Goal: Find contact information: Find contact information

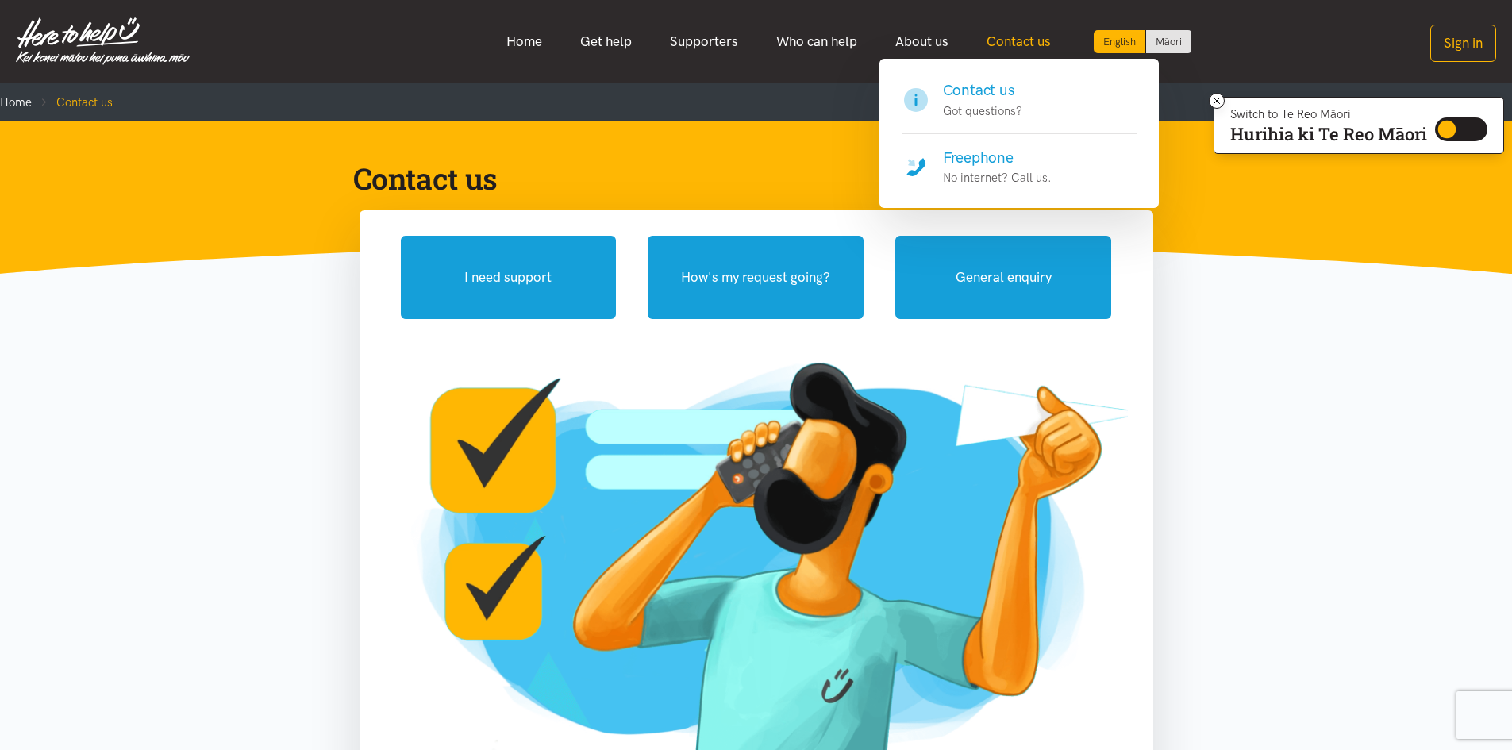
click at [1023, 48] on link "Contact us" at bounding box center [1019, 42] width 102 height 34
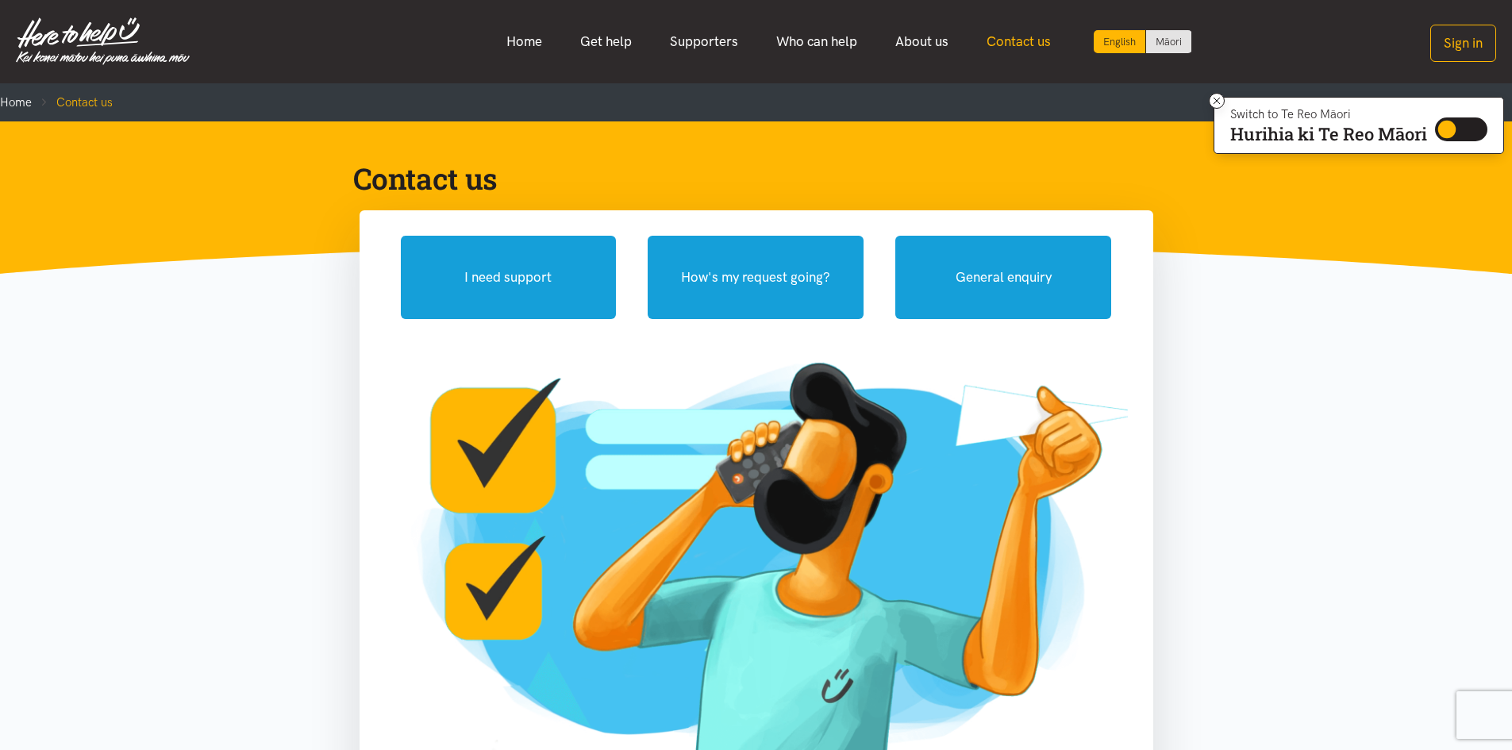
click at [1019, 33] on link "Contact us" at bounding box center [1019, 42] width 102 height 34
click at [1018, 40] on link "Contact us" at bounding box center [1019, 42] width 102 height 34
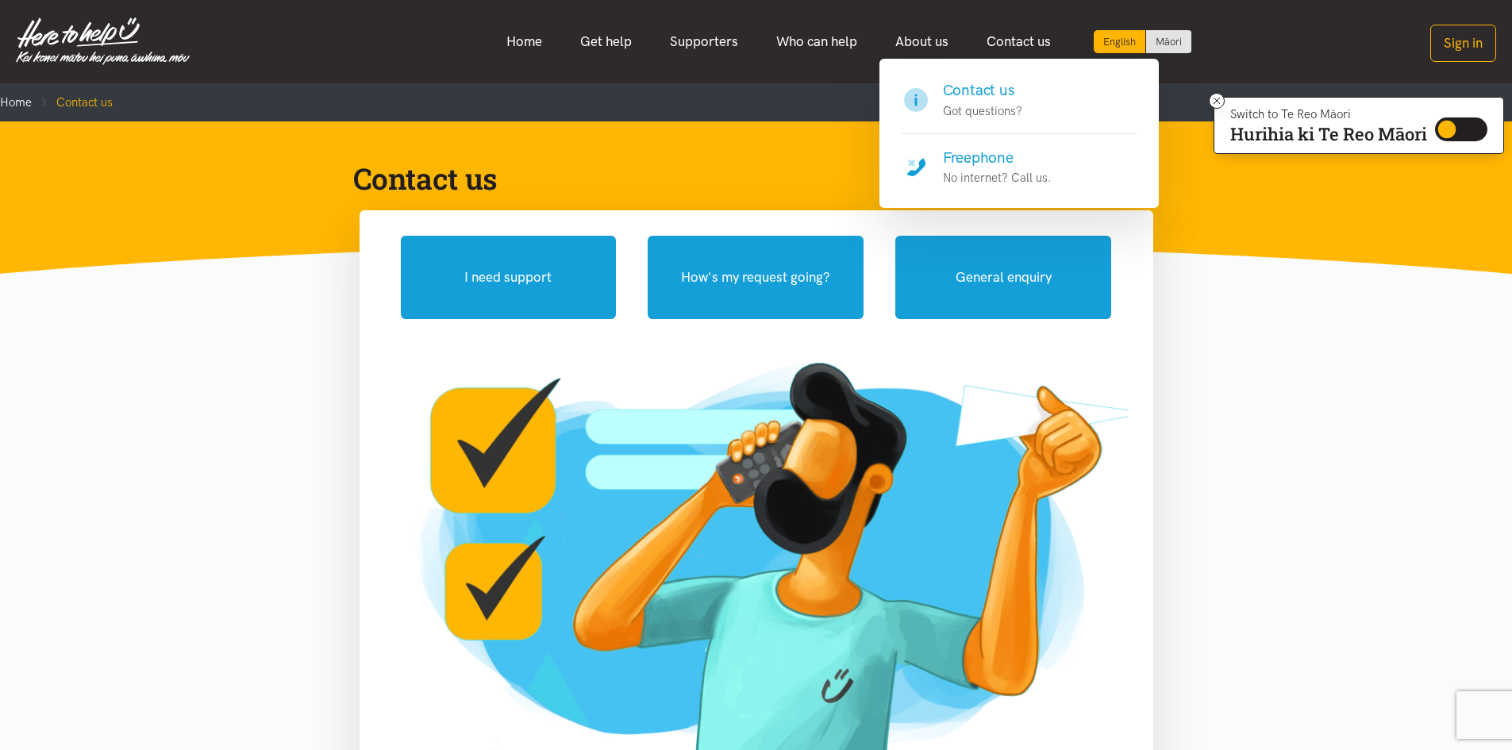
click at [988, 171] on p "No internet? Call us." at bounding box center [997, 177] width 109 height 19
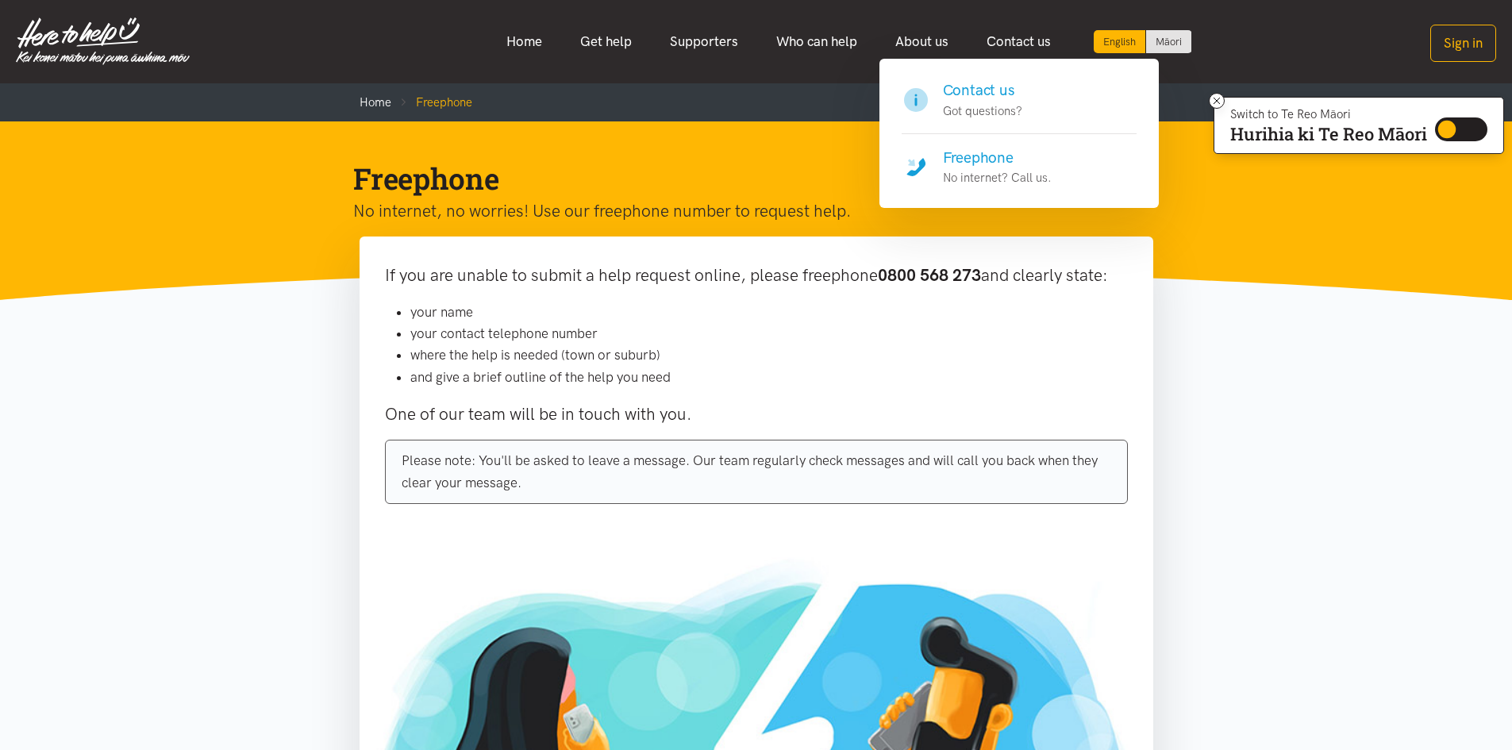
click at [983, 98] on h4 "Contact us" at bounding box center [982, 90] width 79 height 22
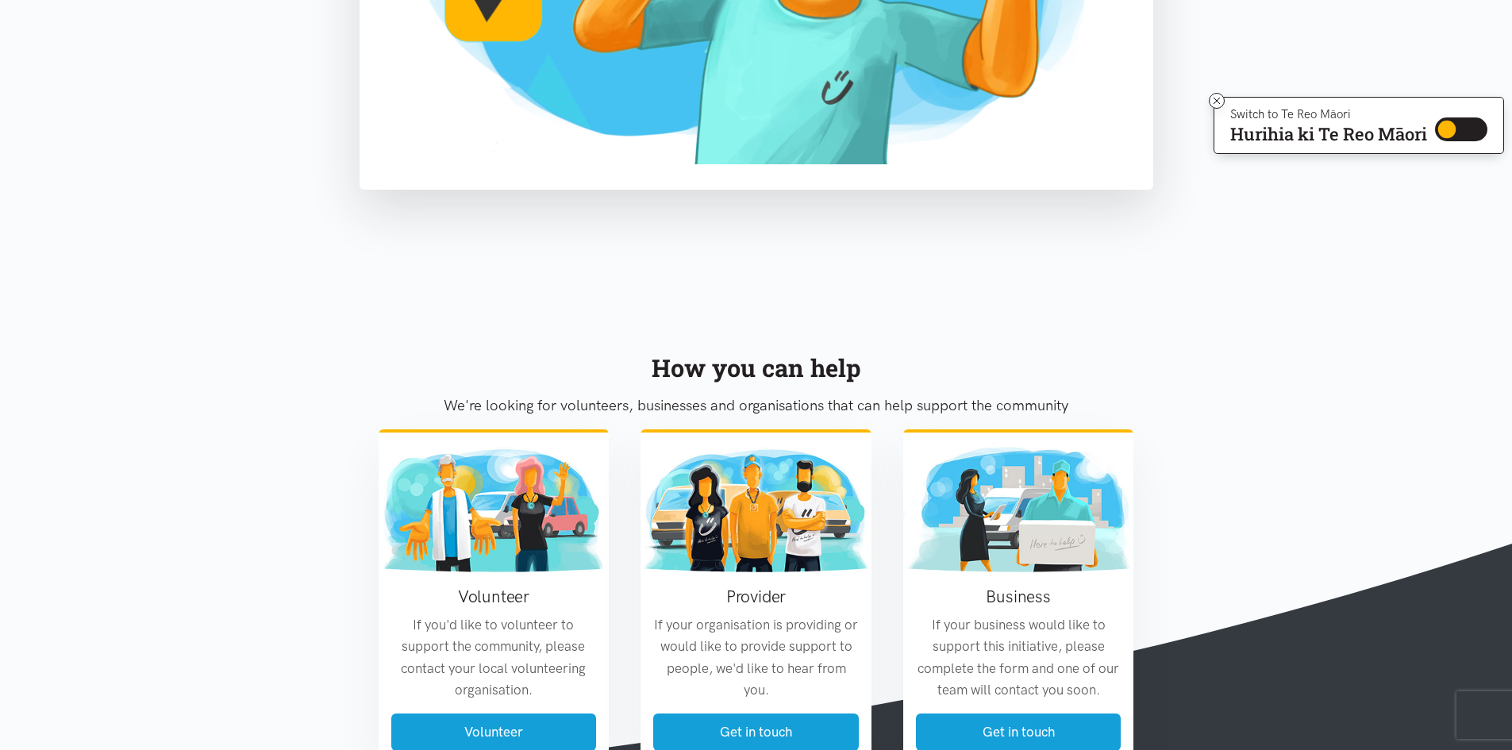
scroll to position [464, 0]
